Goal: Transaction & Acquisition: Purchase product/service

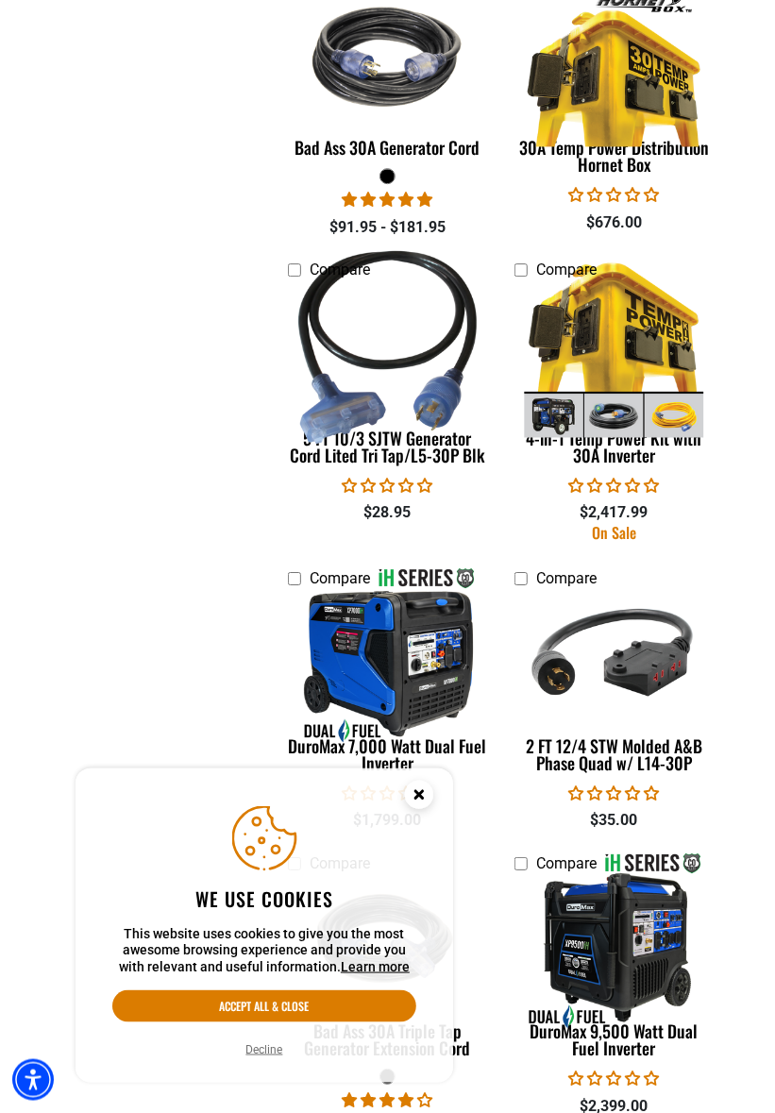
scroll to position [1760, 0]
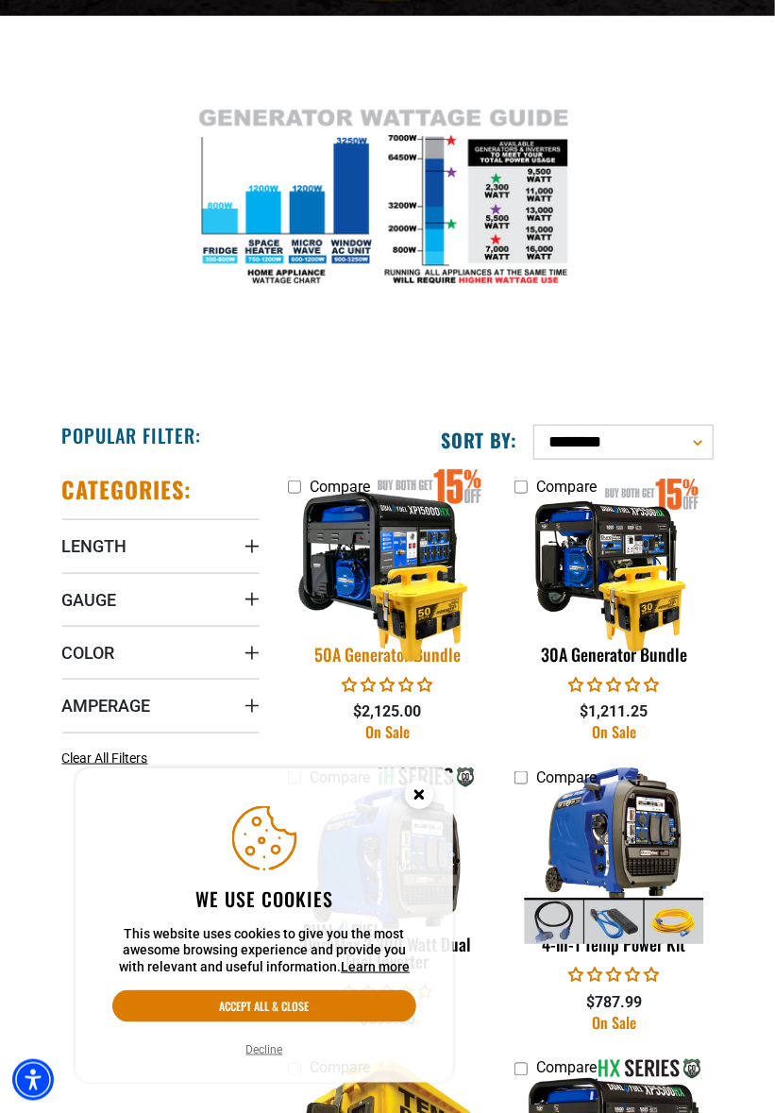
click at [412, 600] on img at bounding box center [388, 563] width 222 height 199
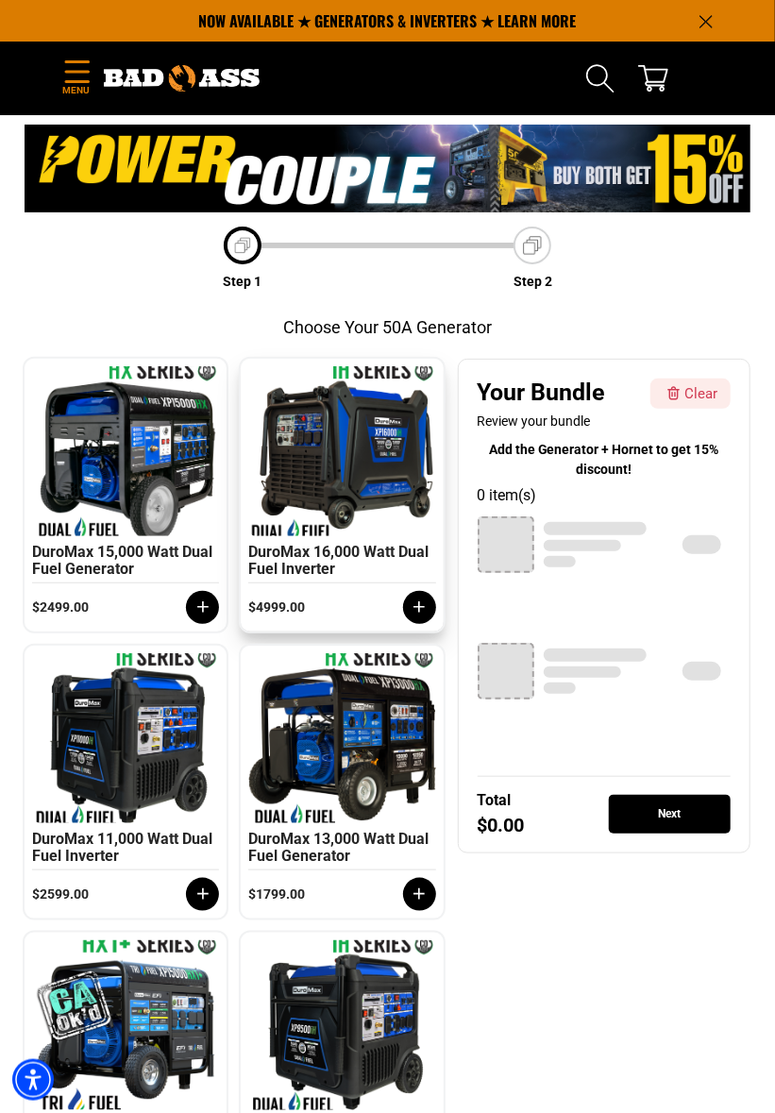
click at [335, 564] on div "DuroMax 16,000 Watt Dual Fuel Inverter" at bounding box center [341, 564] width 187 height 40
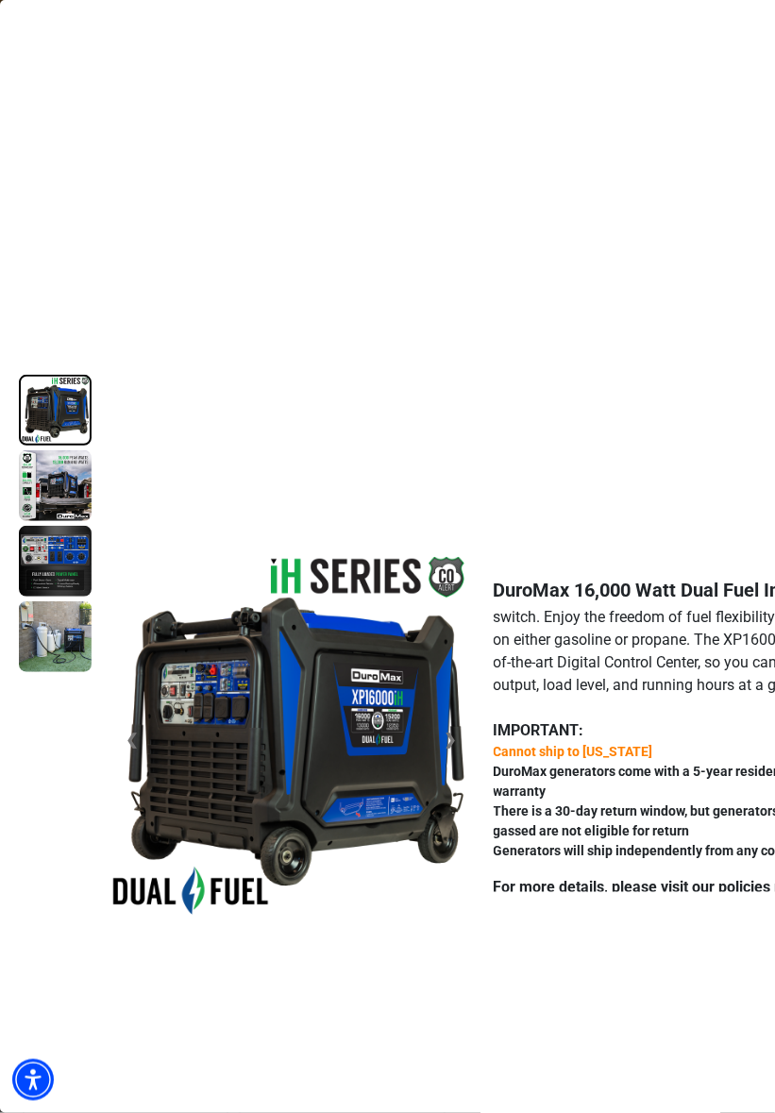
scroll to position [145, 0]
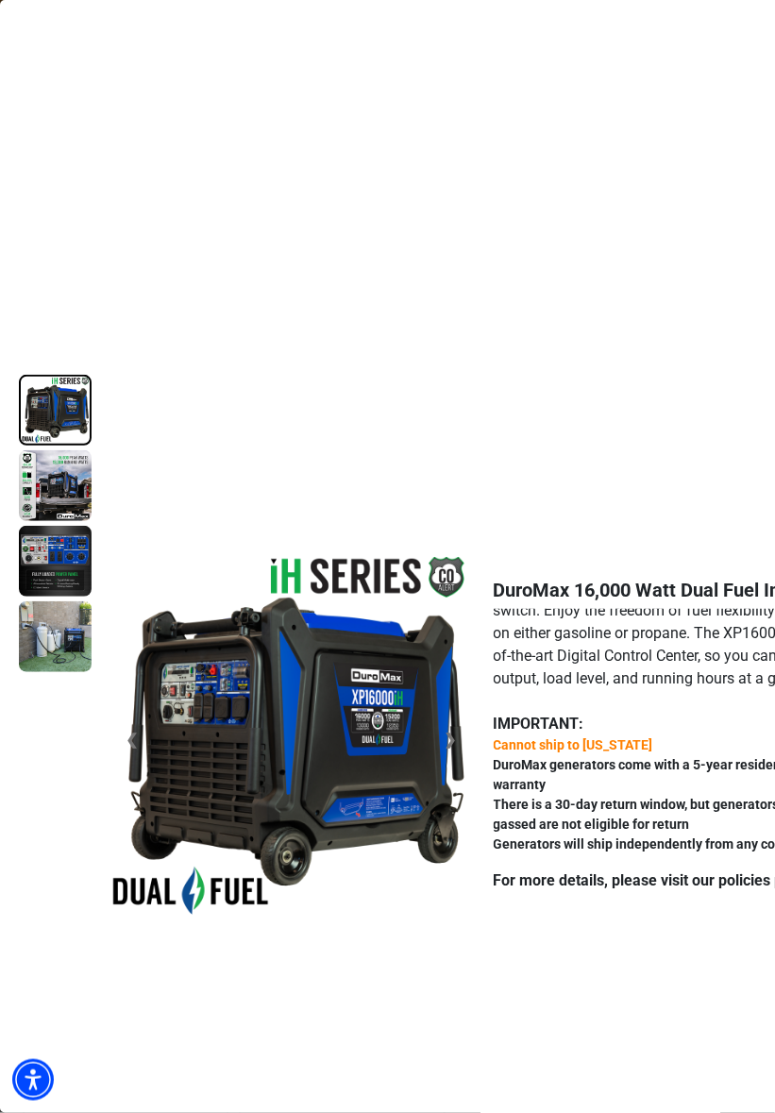
click at [67, 496] on img at bounding box center [55, 485] width 73 height 71
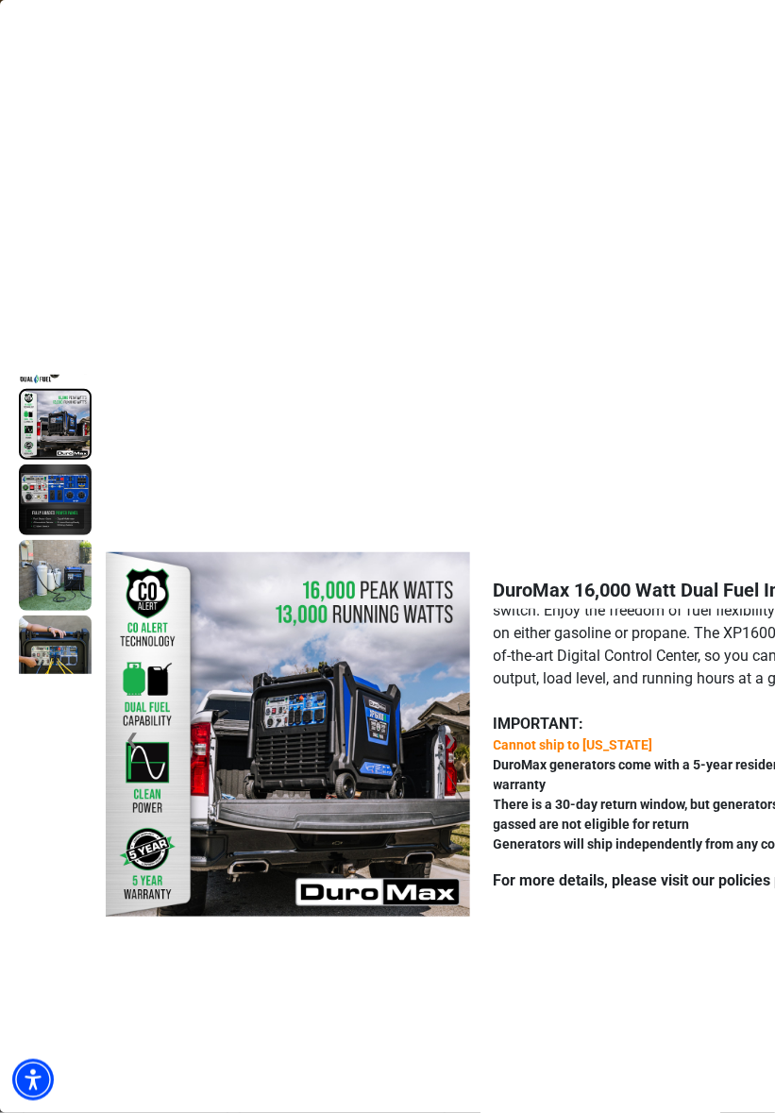
scroll to position [75, 0]
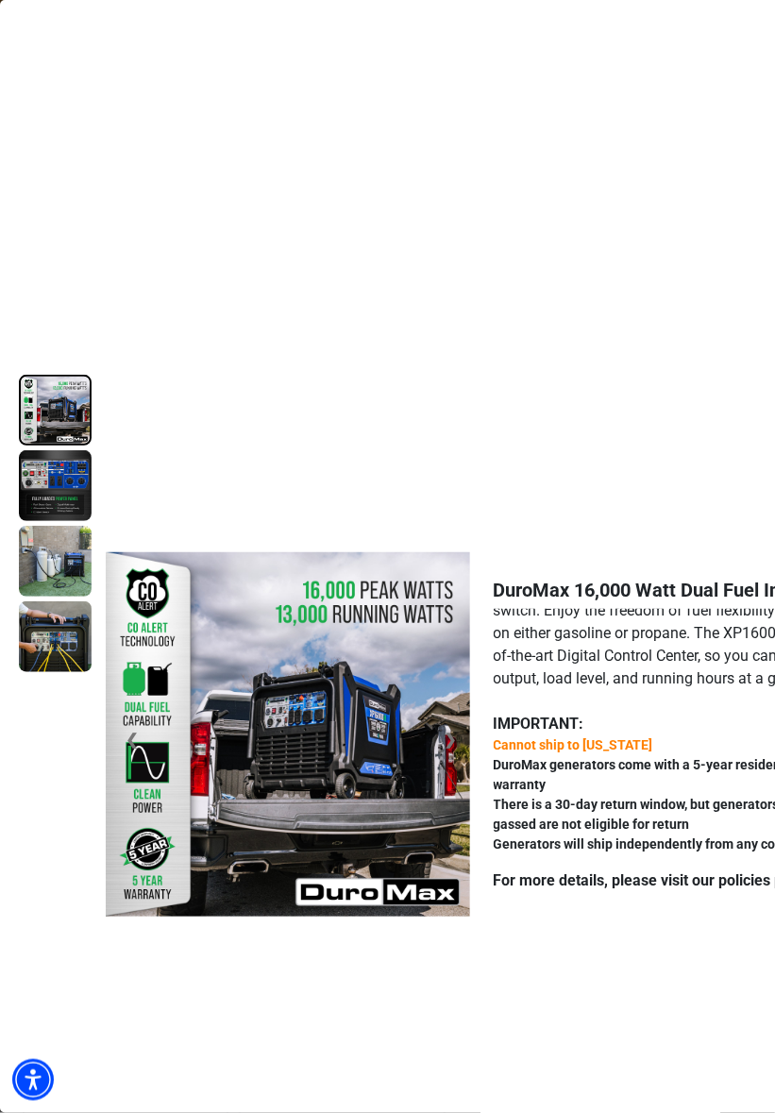
click at [33, 581] on img at bounding box center [55, 561] width 73 height 71
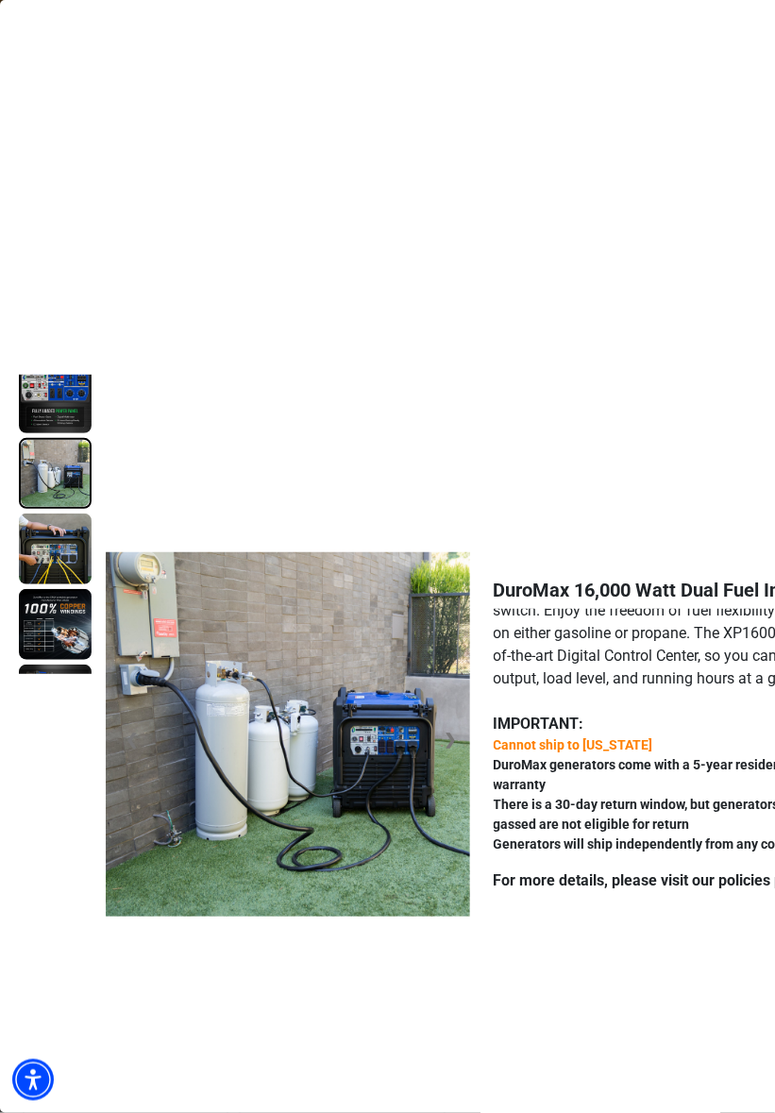
scroll to position [224, 0]
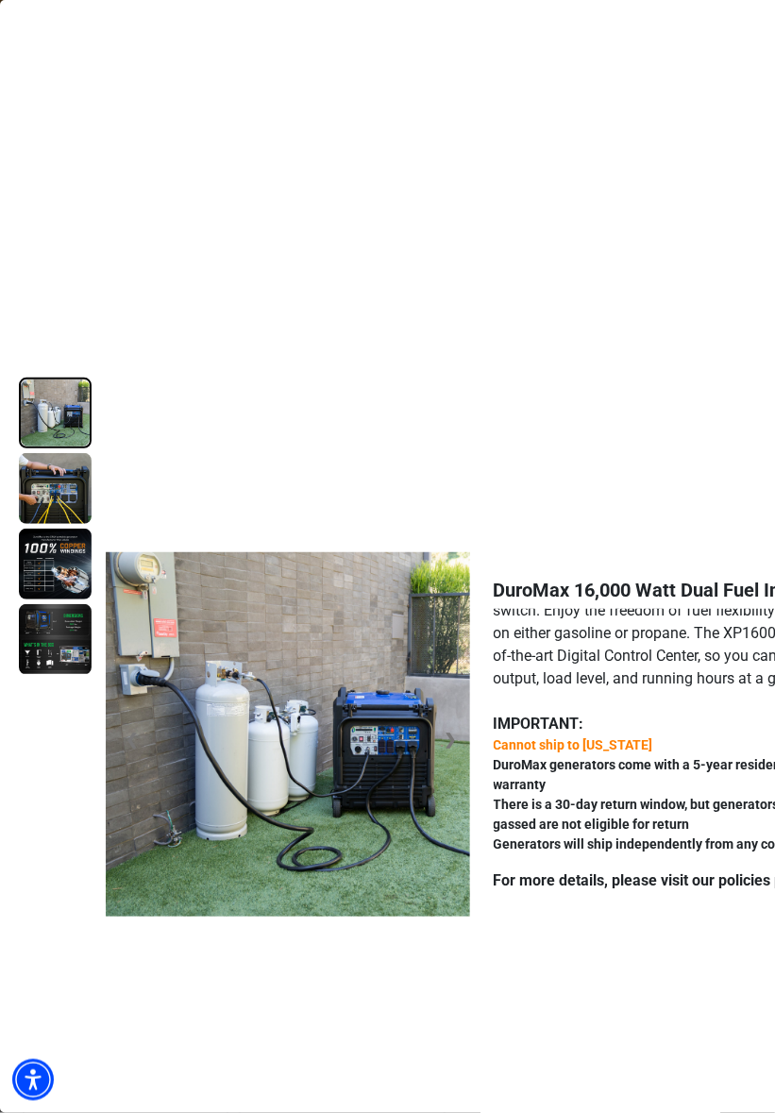
click at [43, 645] on img at bounding box center [55, 639] width 73 height 71
